Goal: Find specific page/section: Find specific page/section

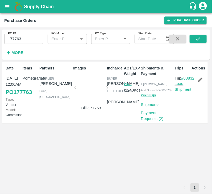
click at [25, 41] on input "177763" at bounding box center [23, 39] width 39 height 10
type input "177763"
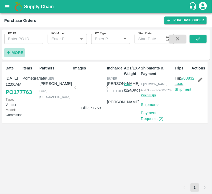
click at [19, 52] on strong "More" at bounding box center [17, 53] width 12 height 4
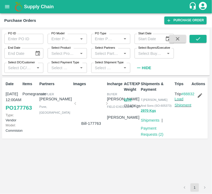
click at [145, 53] on input "Select Buyers/Executive" at bounding box center [149, 53] width 27 height 7
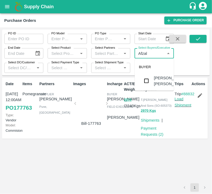
type input "Afzal"
click at [145, 83] on input "checkbox" at bounding box center [146, 81] width 11 height 11
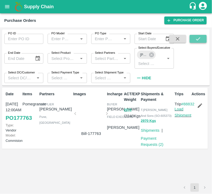
click at [196, 38] on icon "submit" at bounding box center [199, 39] width 6 height 6
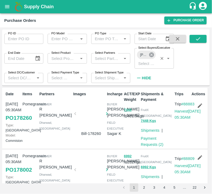
click at [153, 54] on icon at bounding box center [152, 55] width 6 height 6
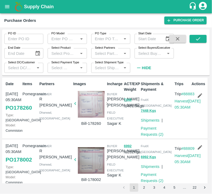
click at [149, 54] on input "Select Buyers/Executive" at bounding box center [149, 53] width 27 height 7
type input "s"
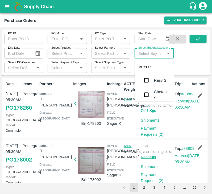
type input "s"
type input "sagar"
click at [146, 80] on input "checkbox" at bounding box center [146, 80] width 11 height 11
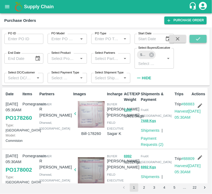
click at [195, 41] on button "submit" at bounding box center [198, 39] width 17 height 8
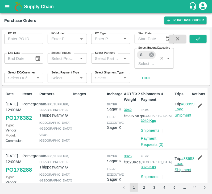
click at [150, 55] on icon at bounding box center [151, 54] width 5 height 5
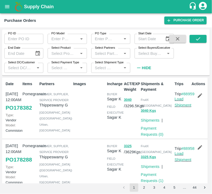
click at [147, 54] on input "Select Buyers/Executive" at bounding box center [149, 53] width 27 height 7
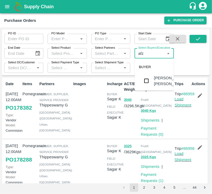
type input "afza"
click at [147, 85] on input "checkbox" at bounding box center [146, 81] width 11 height 11
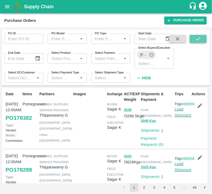
click at [199, 37] on icon "submit" at bounding box center [199, 39] width 6 height 6
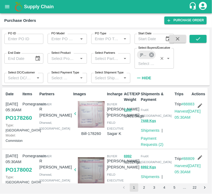
click at [152, 54] on icon at bounding box center [151, 54] width 5 height 5
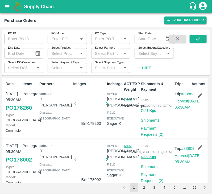
click at [149, 55] on input "Select Buyers/Executive" at bounding box center [149, 53] width 27 height 7
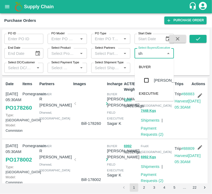
type input "s"
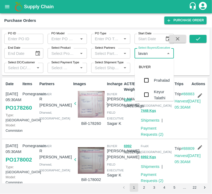
type input "lavanu"
click at [149, 87] on input "checkbox" at bounding box center [146, 87] width 11 height 11
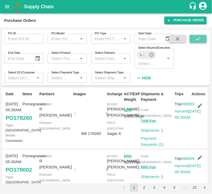
click at [198, 39] on icon "submit" at bounding box center [199, 39] width 6 height 6
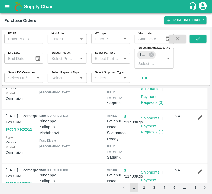
scroll to position [101, 0]
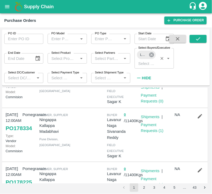
click at [150, 55] on icon at bounding box center [151, 54] width 5 height 5
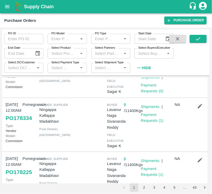
click at [142, 52] on input "Select Buyers/Executive" at bounding box center [149, 53] width 27 height 7
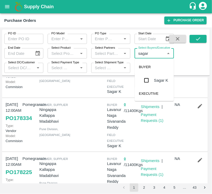
type input "sagar"
click at [147, 76] on input "checkbox" at bounding box center [146, 80] width 11 height 11
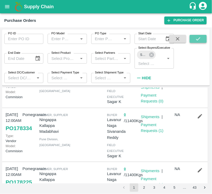
click at [200, 40] on icon "submit" at bounding box center [199, 39] width 6 height 6
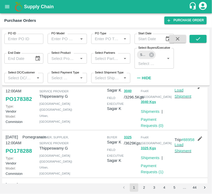
scroll to position [19, 0]
